Goal: Transaction & Acquisition: Purchase product/service

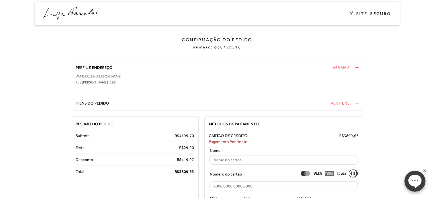
click at [346, 67] on span "Ver Mais" at bounding box center [341, 68] width 17 height 6
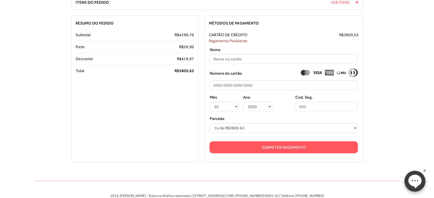
scroll to position [114, 0]
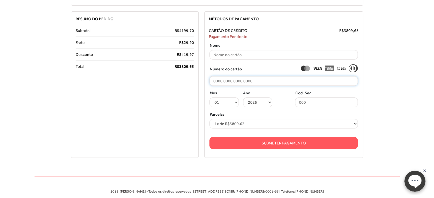
click at [218, 78] on input "tel" at bounding box center [284, 81] width 149 height 10
click at [240, 124] on select "1x de R$3809.63 2x de R$1904.82 sem juros 3x de R$1269.88 sem juros 4x de R$952…" at bounding box center [284, 124] width 149 height 10
select select "6"
click at [210, 119] on select "1x de R$3809.63 2x de R$1904.82 sem juros 3x de R$1269.88 sem juros 4x de R$952…" at bounding box center [284, 124] width 149 height 10
click at [230, 55] on input "text" at bounding box center [284, 55] width 149 height 10
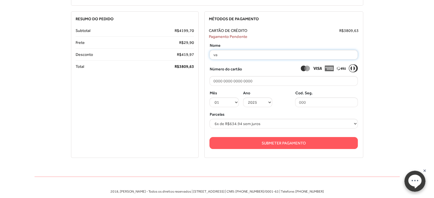
type input "v"
type input "VANDERLEA [PERSON_NAME]"
click at [235, 83] on input "tel" at bounding box center [284, 81] width 149 height 10
type input "[CREDIT_CARD_NUMBER]"
click at [225, 104] on select "01 02 03 04 05 06 07 08 09 10 11 12" at bounding box center [224, 103] width 29 height 10
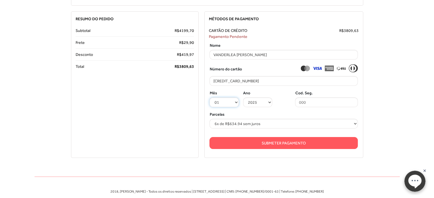
select select "08"
click at [210, 98] on select "01 02 03 04 05 06 07 08 09 10 11 12" at bounding box center [224, 103] width 29 height 10
click at [265, 101] on select "2025 2026 2027 2028 2029 2030 2031 2032 2033 2034 2035 2036 2037 2038 2039 2040…" at bounding box center [257, 103] width 29 height 10
select select "2030"
click at [243, 98] on select "2025 2026 2027 2028 2029 2030 2031 2032 2033 2034 2035 2036 2037 2038 2039 2040…" at bounding box center [257, 103] width 29 height 10
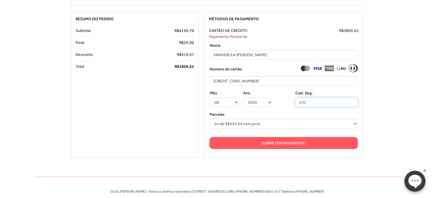
click at [311, 101] on input "tel" at bounding box center [326, 103] width 63 height 10
type input "927"
click at [267, 144] on button "Submeter Pagamento" at bounding box center [284, 143] width 149 height 12
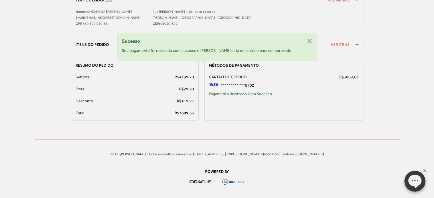
scroll to position [67, 0]
